Goal: Information Seeking & Learning: Find specific page/section

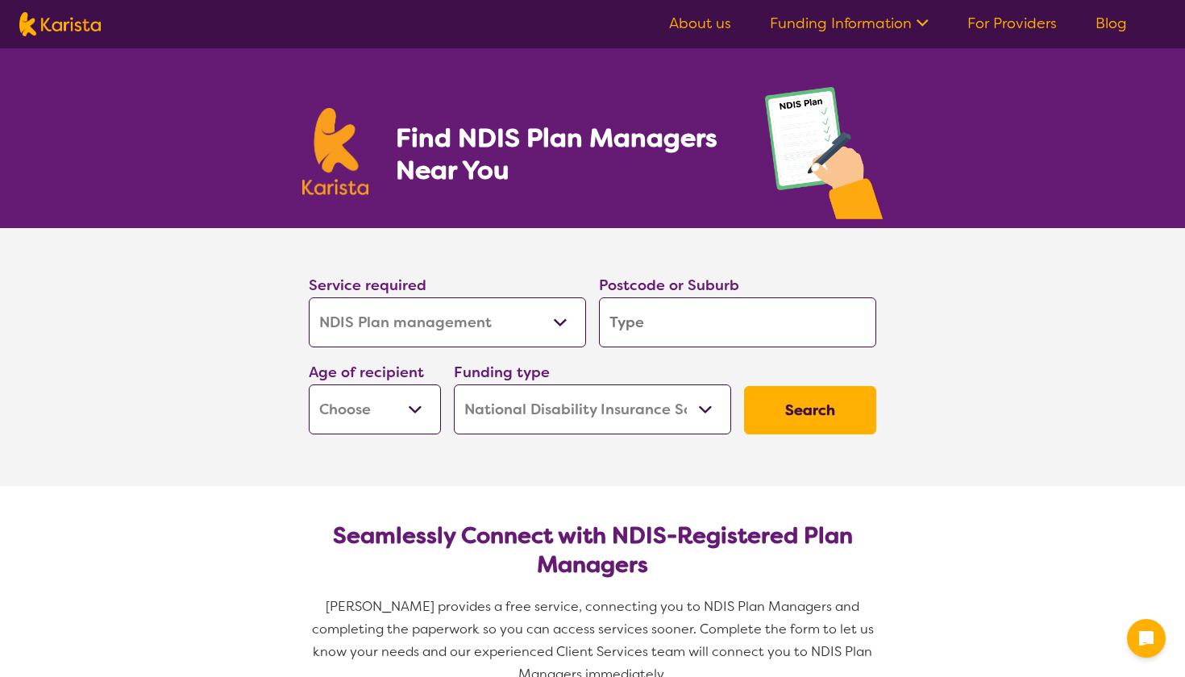
select select "NDIS Plan management"
select select "NDIS"
select select "NDIS Plan management"
select select "NDIS"
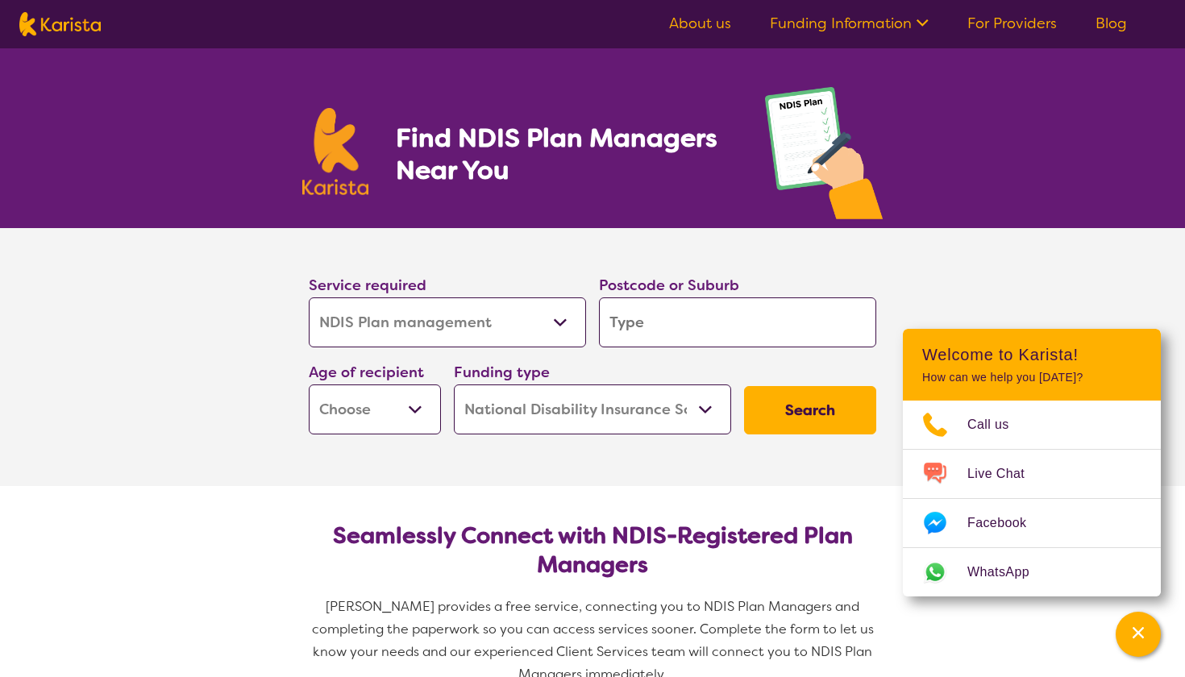
click at [698, 321] on input "search" at bounding box center [737, 322] width 277 height 50
type input "3"
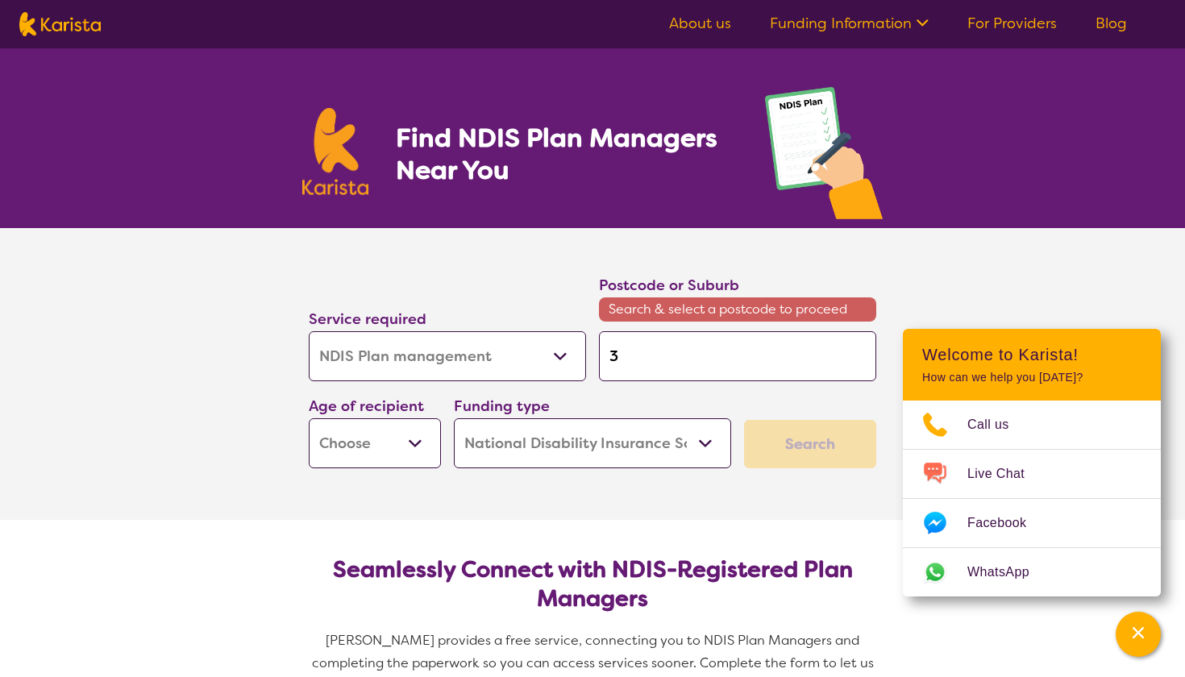
type input "30"
type input "303"
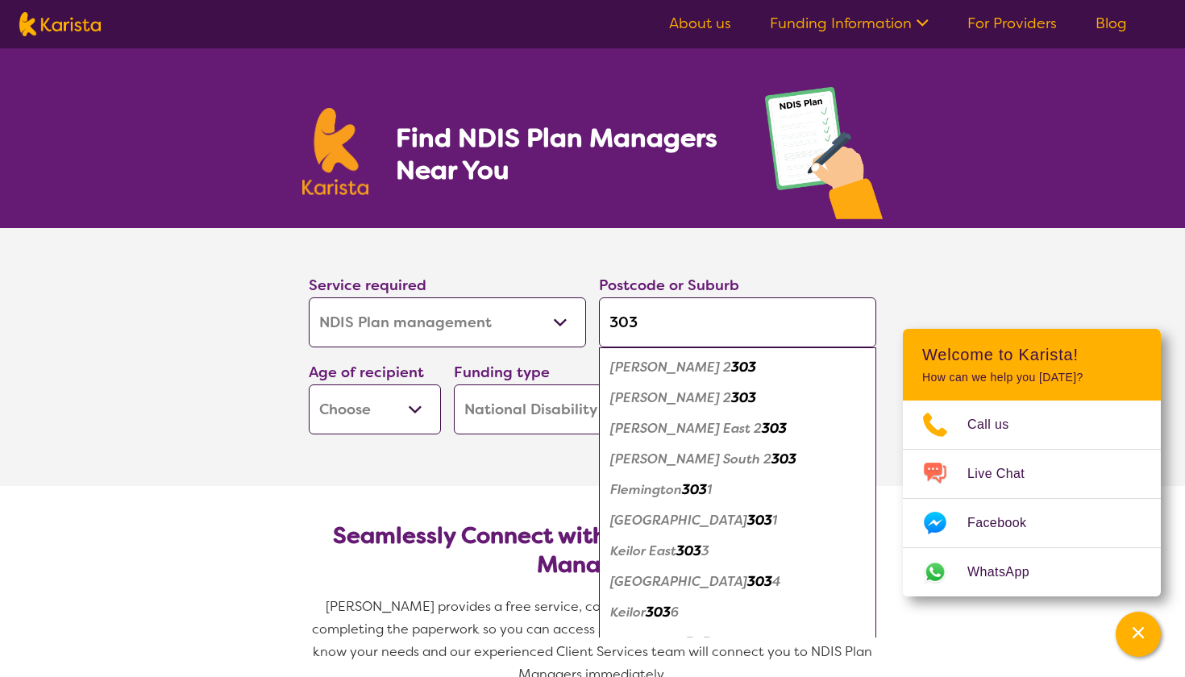
type input "3030"
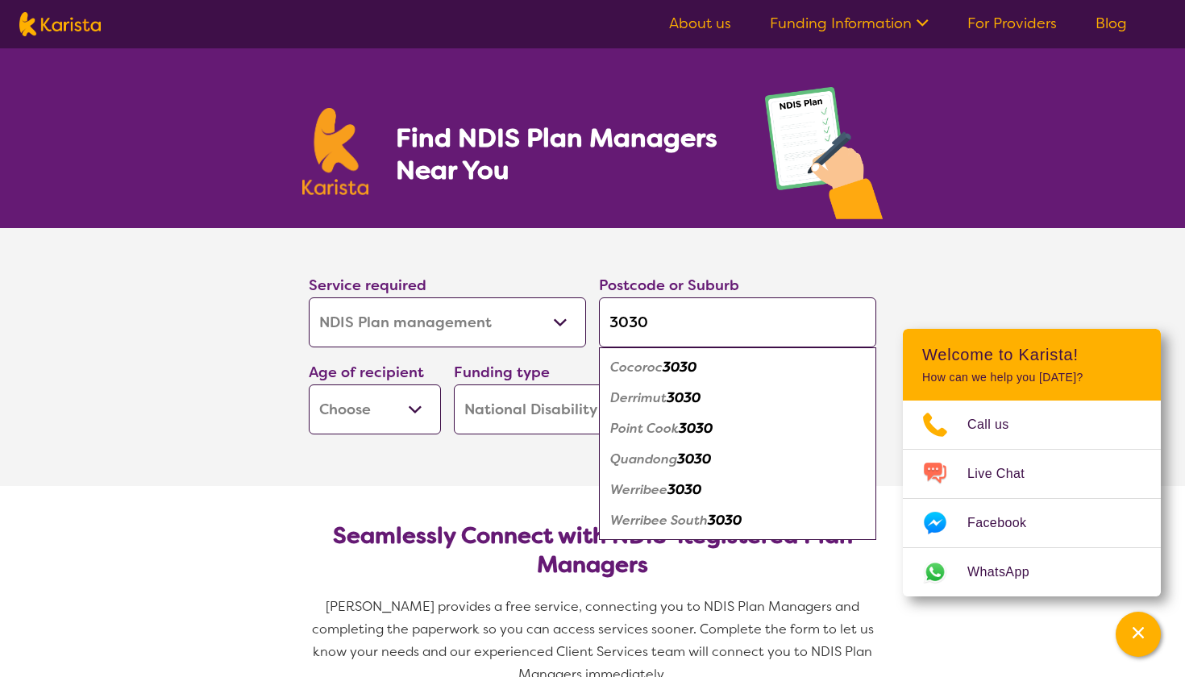
type input "3030"
click at [649, 488] on em "Werribee" at bounding box center [638, 489] width 57 height 17
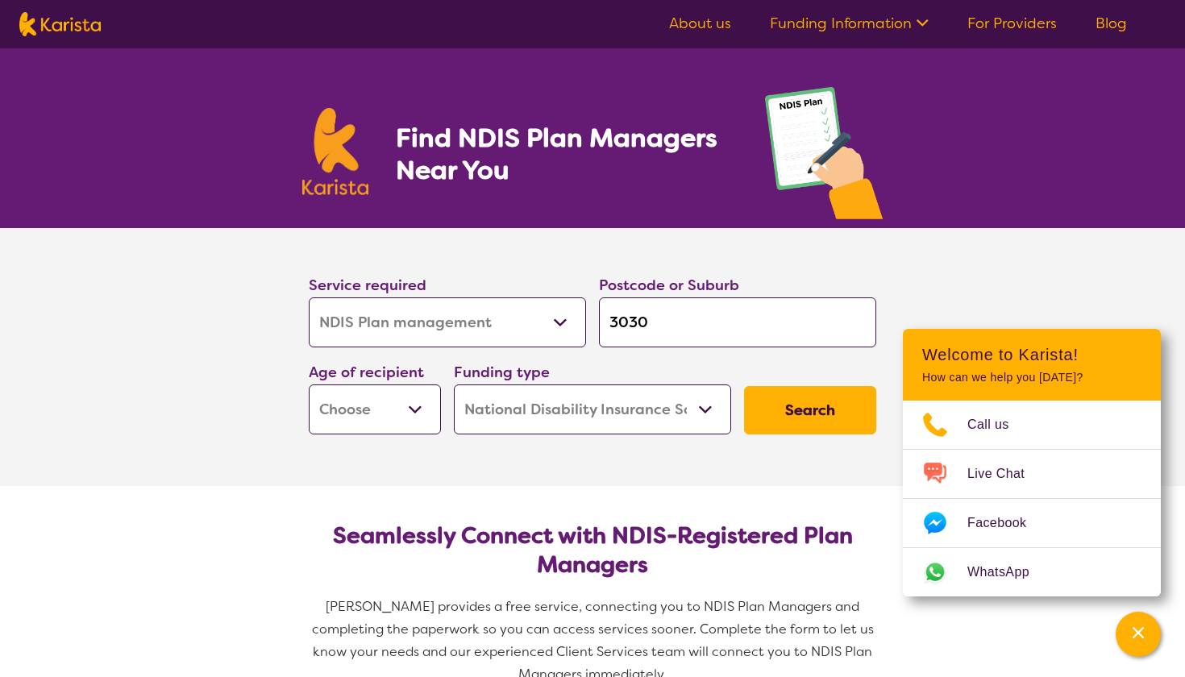
select select "AD"
click at [784, 410] on button "Search" at bounding box center [810, 410] width 132 height 48
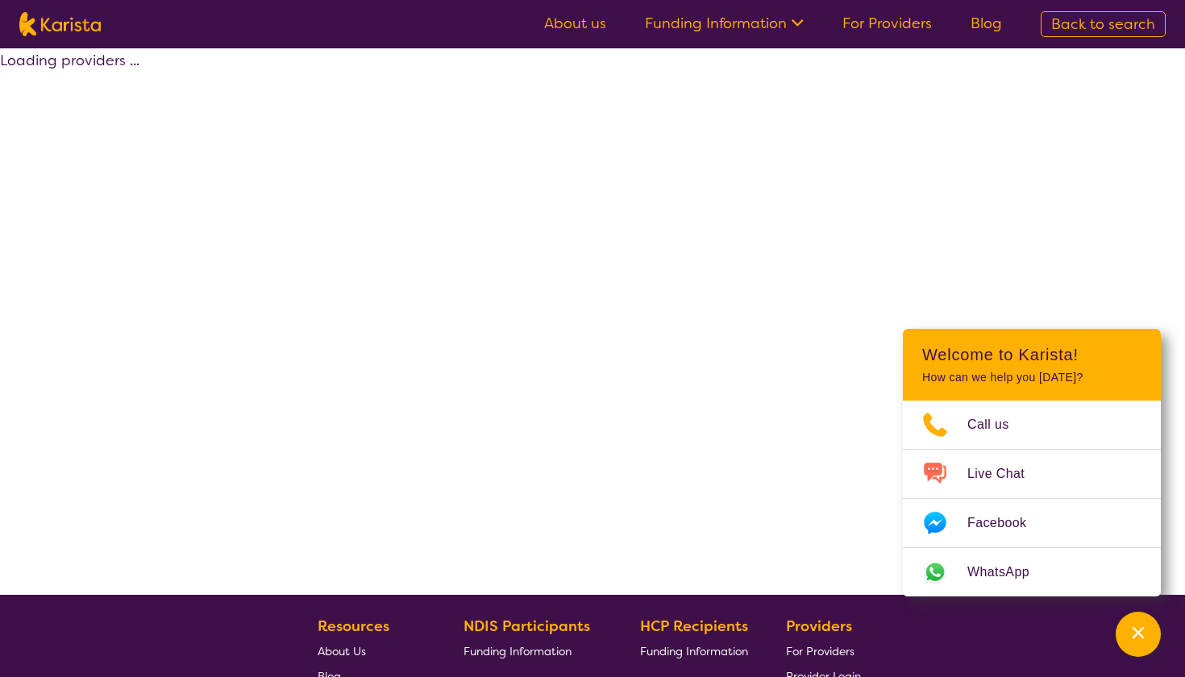
select select "by_score"
